Goal: Task Accomplishment & Management: Use online tool/utility

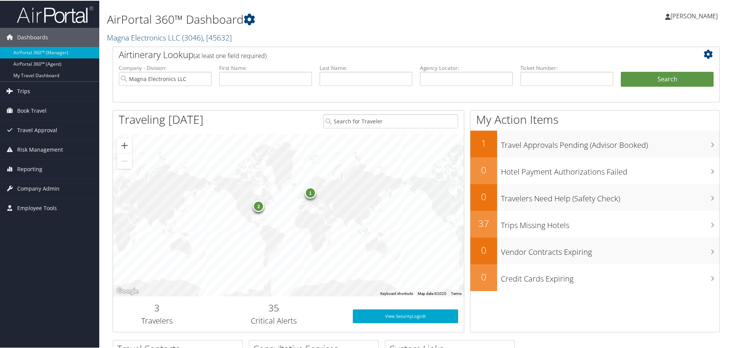
click at [21, 91] on span "Trips" at bounding box center [23, 90] width 13 height 19
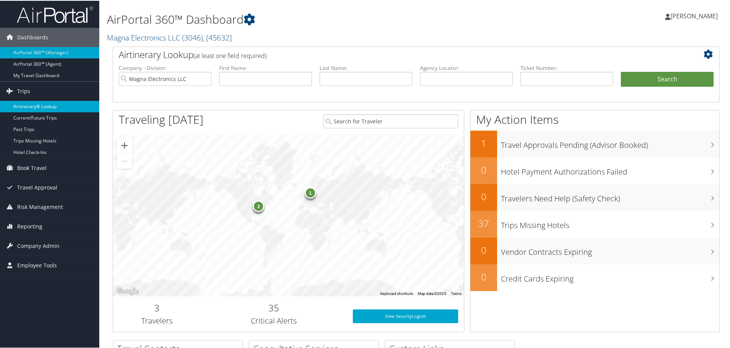
click at [24, 103] on link "Airtinerary® Lookup" at bounding box center [49, 105] width 99 height 11
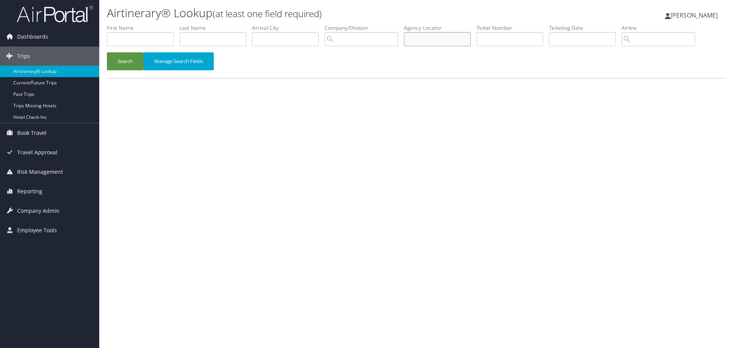
drag, startPoint x: 452, startPoint y: 39, endPoint x: 455, endPoint y: 44, distance: 6.0
click at [456, 45] on input "text" at bounding box center [437, 39] width 67 height 14
type input "d717t6"
click at [125, 61] on button "Search" at bounding box center [125, 61] width 37 height 18
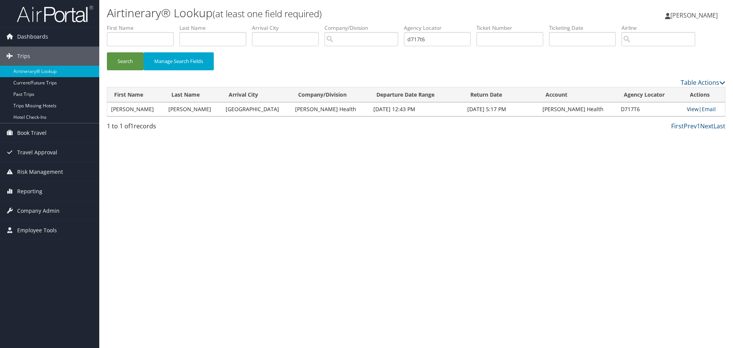
click at [687, 109] on link "View" at bounding box center [693, 108] width 12 height 7
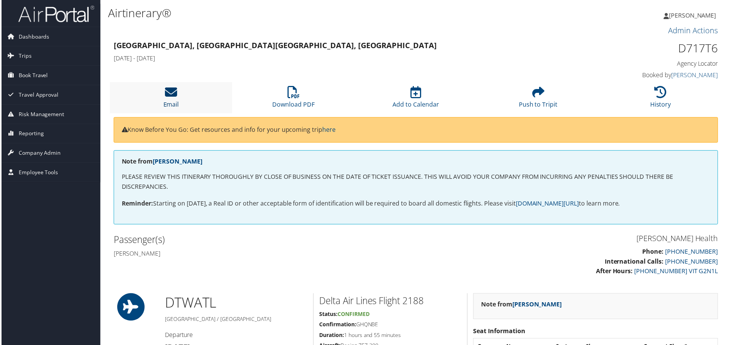
click at [168, 96] on icon at bounding box center [170, 92] width 12 height 12
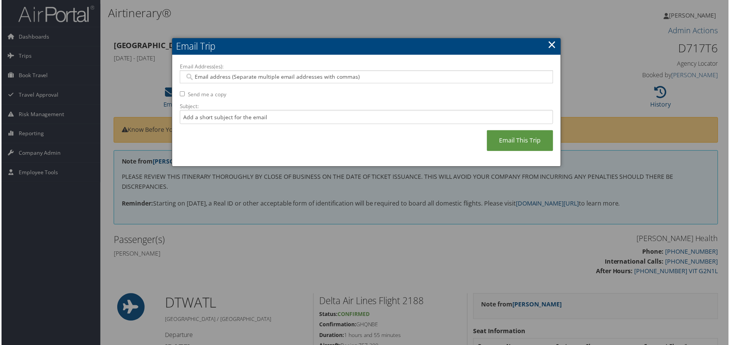
paste input "KWATTS1@HFHS.ORG"
type input "KWATTS1@HFHS.ORG"
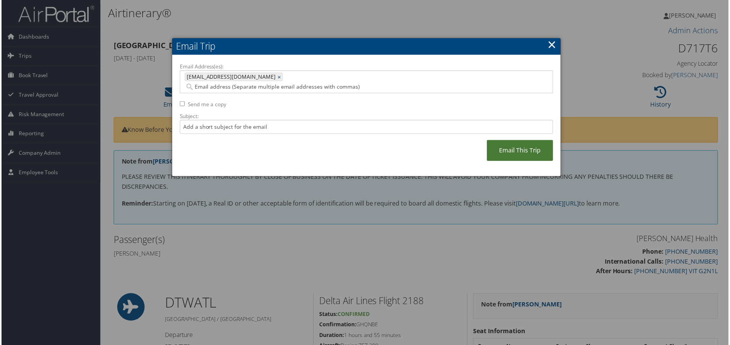
click at [512, 142] on link "Email This Trip" at bounding box center [521, 151] width 66 height 21
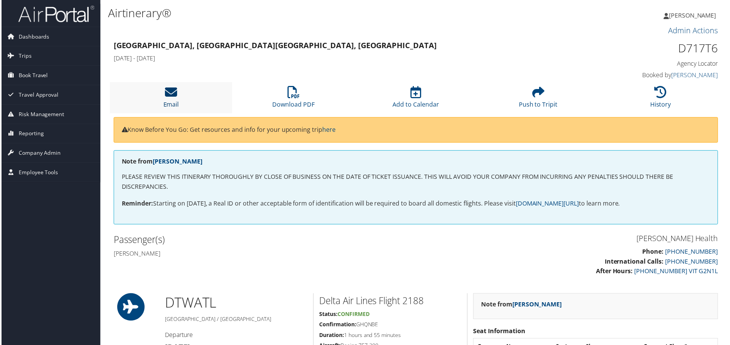
click at [173, 91] on icon at bounding box center [170, 92] width 12 height 12
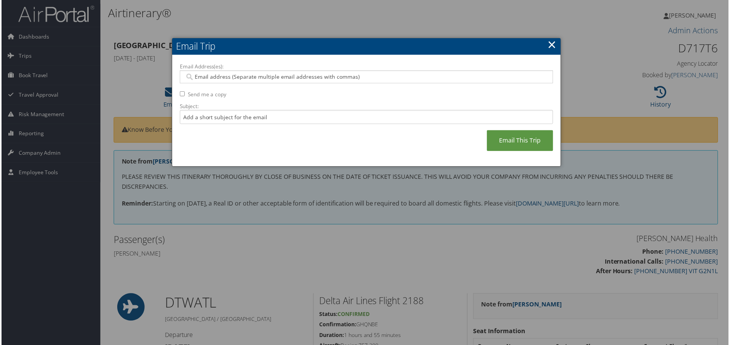
click at [260, 19] on div at bounding box center [366, 174] width 733 height 348
